Goal: Information Seeking & Learning: Find specific fact

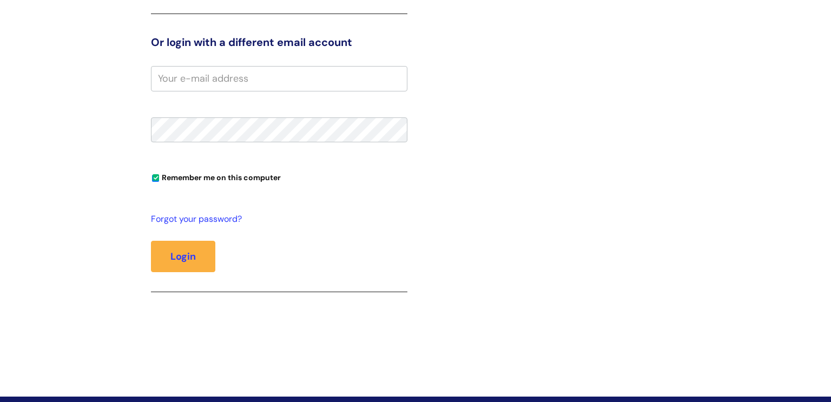
scroll to position [317, 0]
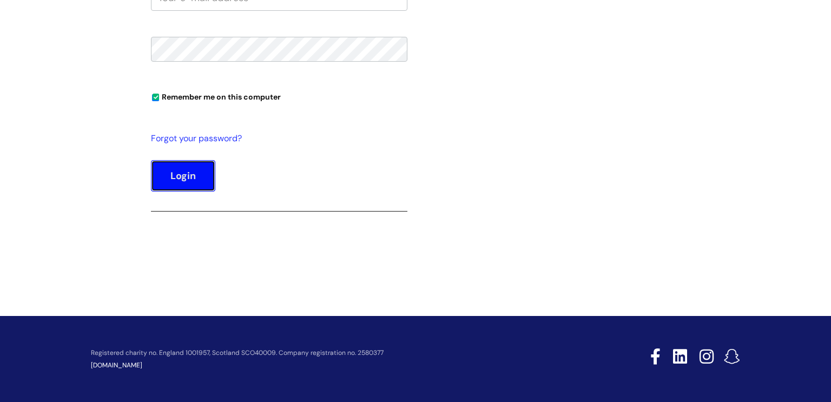
click at [195, 173] on button "Login" at bounding box center [183, 175] width 64 height 31
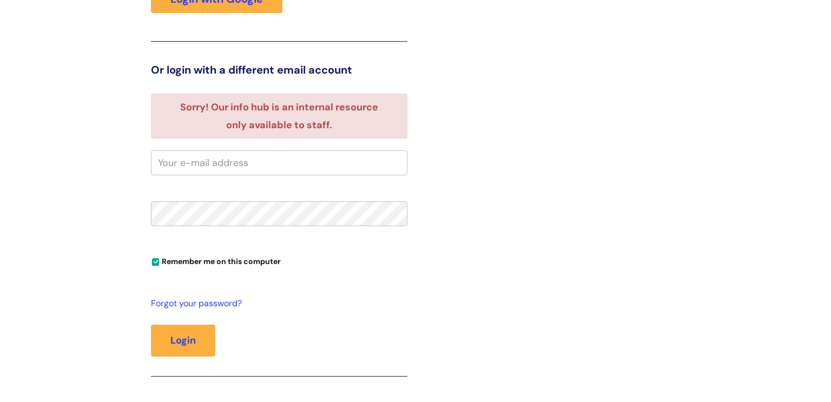
scroll to position [318, 0]
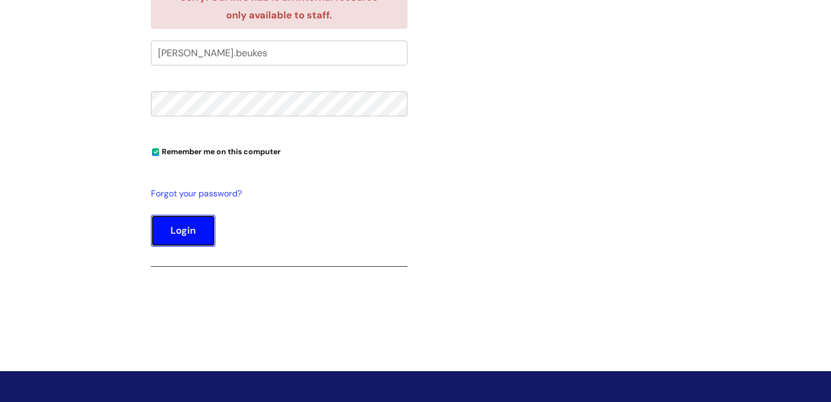
click at [181, 231] on button "Login" at bounding box center [183, 230] width 64 height 31
click at [233, 56] on input "[PERSON_NAME].beukes" at bounding box center [279, 53] width 257 height 25
type input "[PERSON_NAME][EMAIL_ADDRESS][DOMAIN_NAME]"
click at [189, 236] on button "Login" at bounding box center [183, 230] width 64 height 31
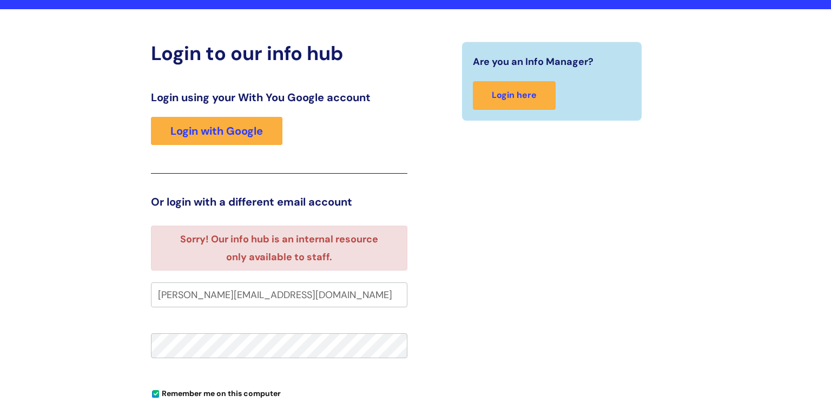
scroll to position [76, 0]
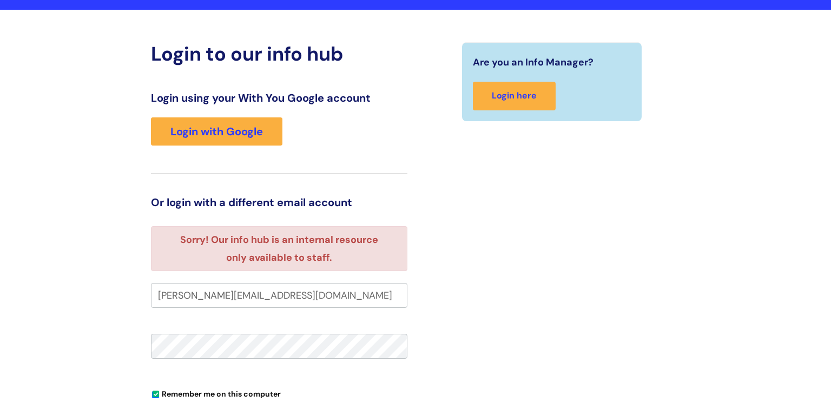
drag, startPoint x: 339, startPoint y: 299, endPoint x: 84, endPoint y: 305, distance: 255.0
click at [86, 305] on div "Login to our info hub Login using your With You Google account Login with Googl…" at bounding box center [415, 296] width 831 height 572
type input "[PERSON_NAME].beukes"
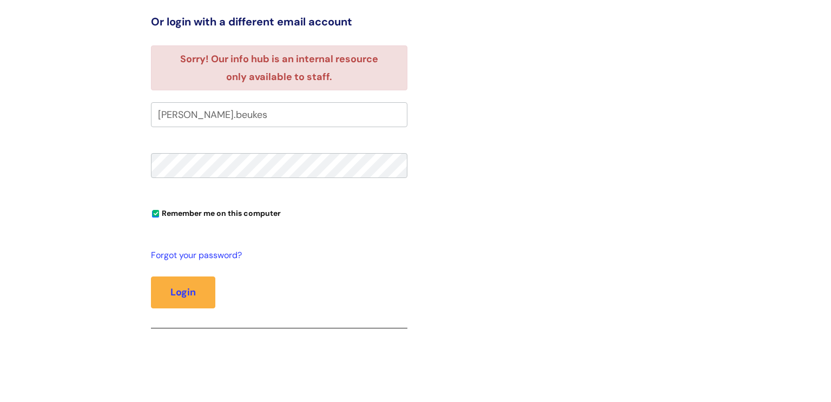
scroll to position [359, 0]
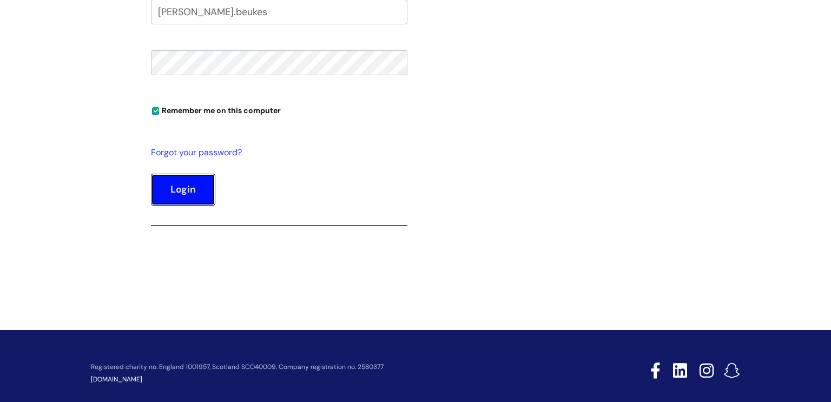
click at [158, 183] on button "Login" at bounding box center [183, 189] width 64 height 31
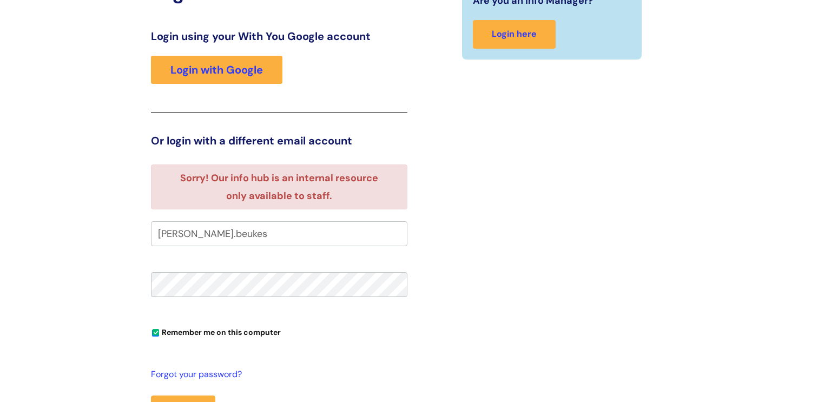
scroll to position [136, 0]
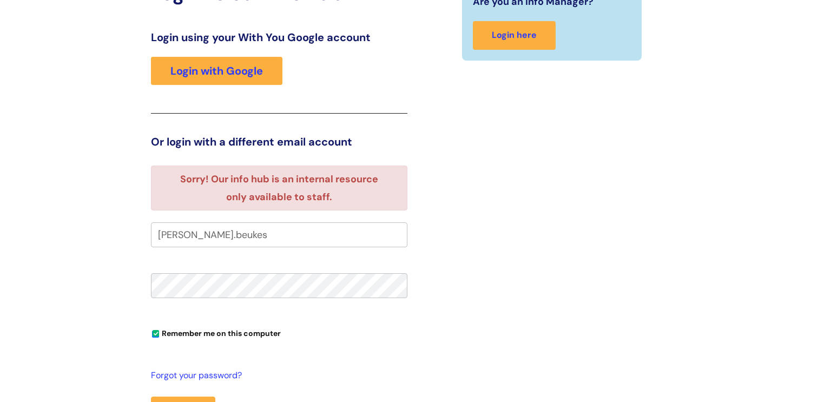
click at [221, 236] on input "tracy.beukes" at bounding box center [279, 234] width 257 height 25
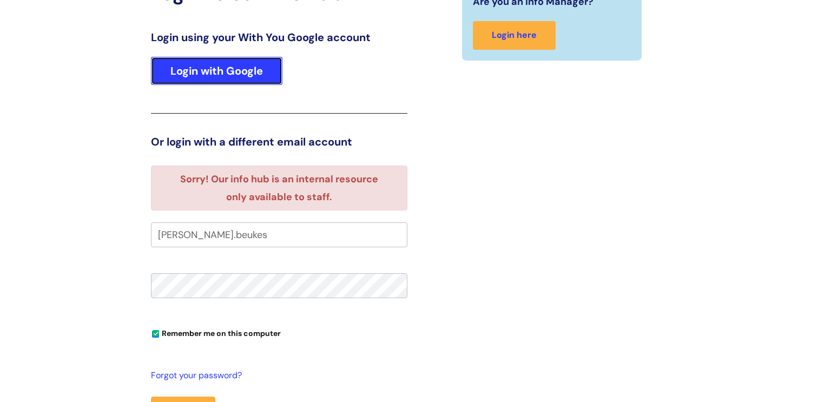
click at [247, 67] on link "Login with Google" at bounding box center [217, 71] width 132 height 28
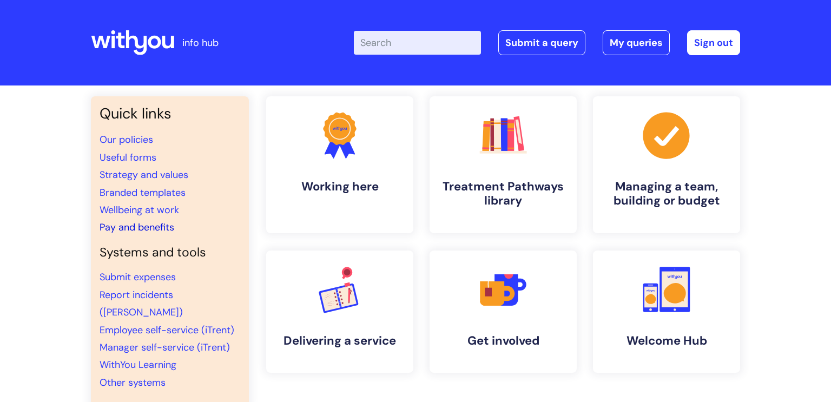
click at [140, 229] on link "Pay and benefits" at bounding box center [137, 227] width 75 height 13
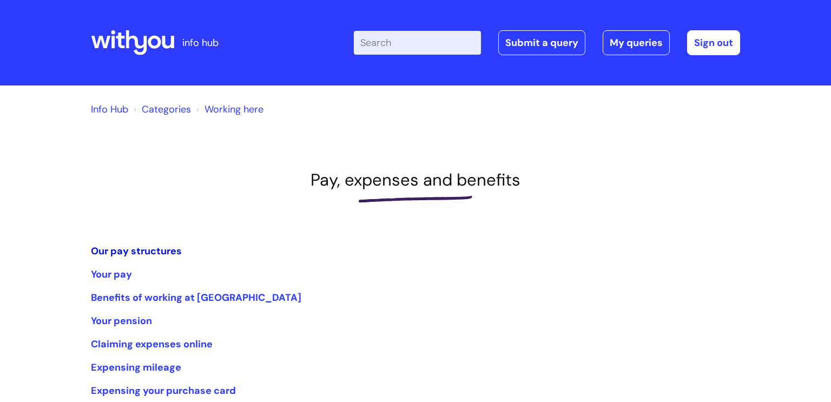
click at [109, 249] on link "Our pay structures" at bounding box center [136, 251] width 91 height 13
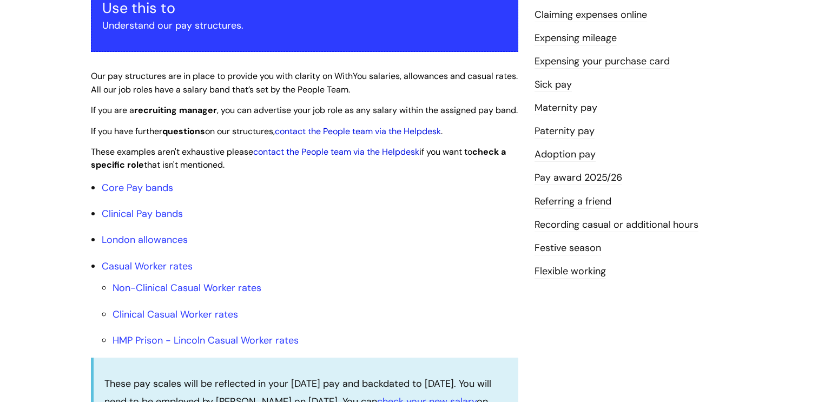
scroll to position [225, 0]
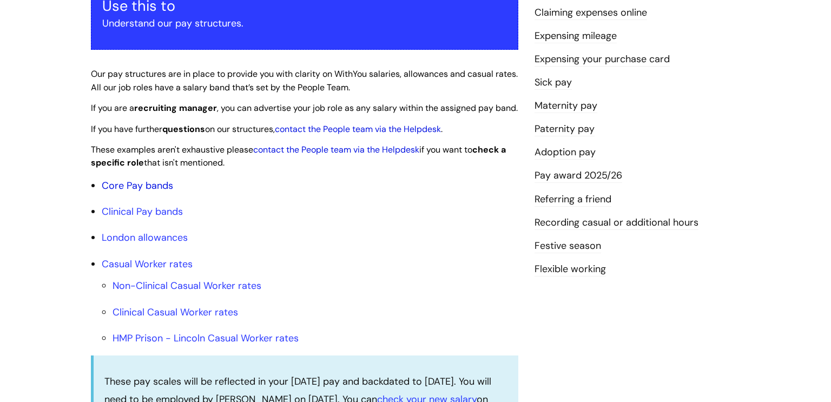
click at [133, 192] on link "Core Pay bands" at bounding box center [137, 185] width 71 height 13
click at [132, 192] on link "Core Pay bands" at bounding box center [137, 185] width 71 height 13
